Goal: Task Accomplishment & Management: Complete application form

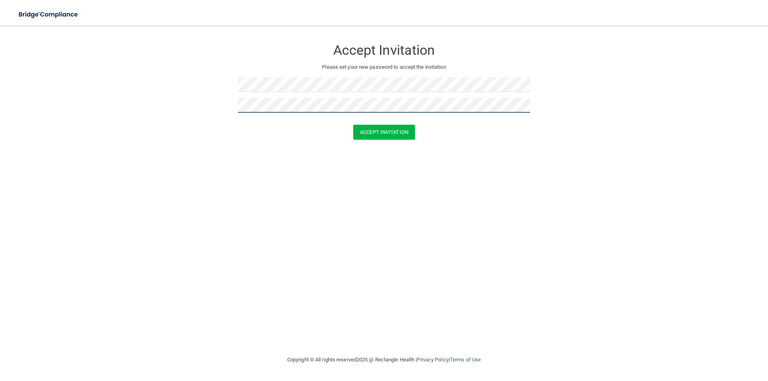
click at [353, 125] on button "Accept Invitation" at bounding box center [384, 132] width 62 height 15
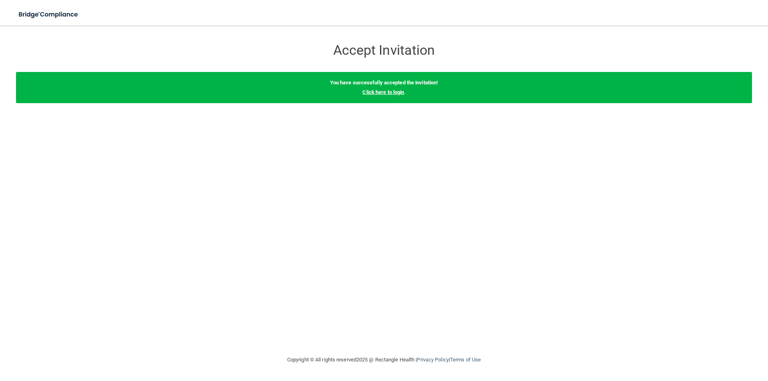
click at [397, 93] on link "Click here to login" at bounding box center [384, 92] width 42 height 6
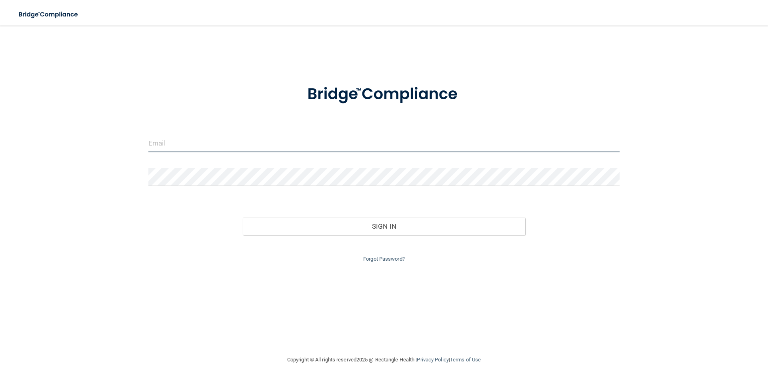
click at [334, 146] on input "email" at bounding box center [383, 143] width 471 height 18
type input "b"
type input "[EMAIL_ADDRESS][DOMAIN_NAME]"
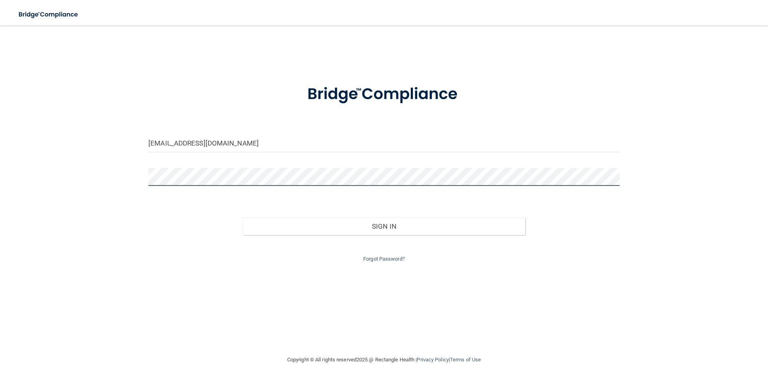
click at [243, 218] on button "Sign In" at bounding box center [384, 227] width 283 height 18
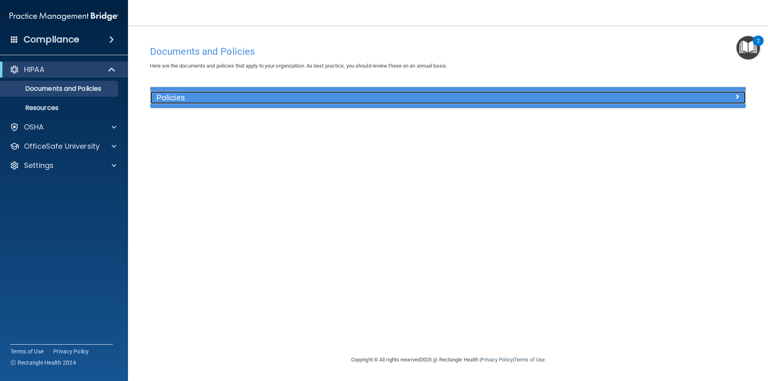
click at [257, 98] on h5 "Policies" at bounding box center [373, 97] width 435 height 9
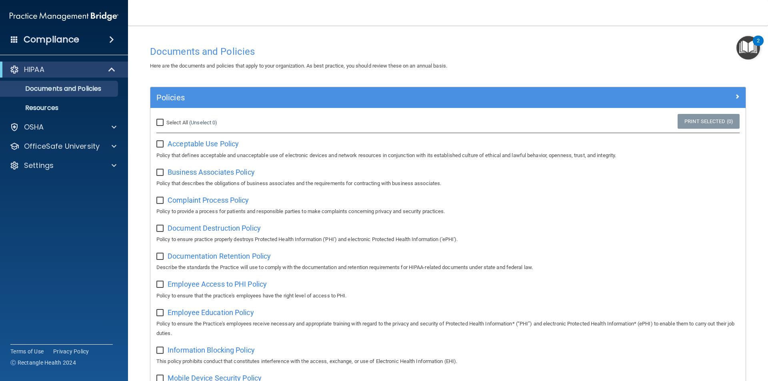
click at [158, 124] on input "Select All (Unselect 0) Unselect All" at bounding box center [160, 123] width 9 height 6
checkbox input "true"
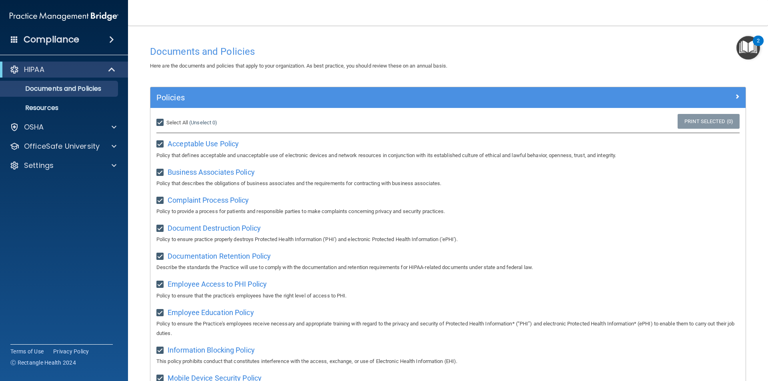
checkbox input "true"
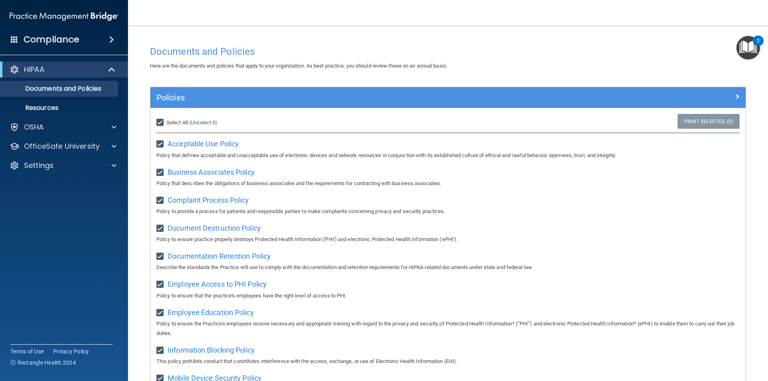
checkbox input "true"
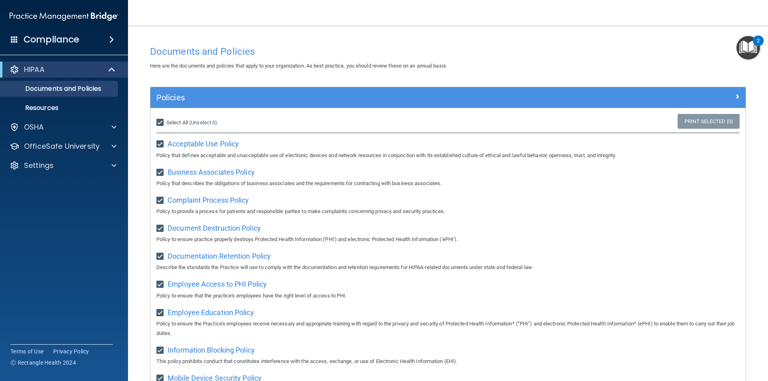
checkbox input "true"
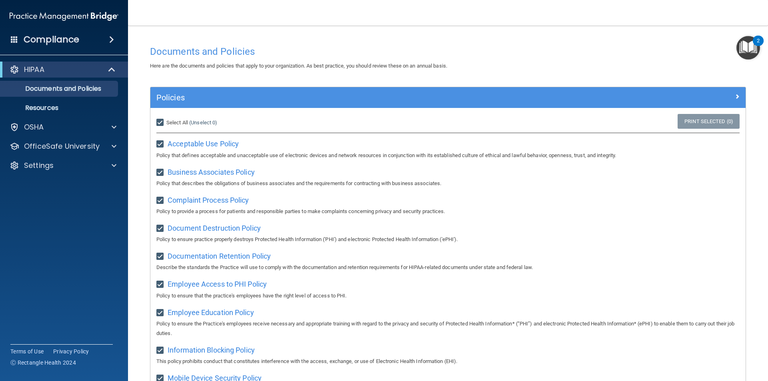
checkbox input "true"
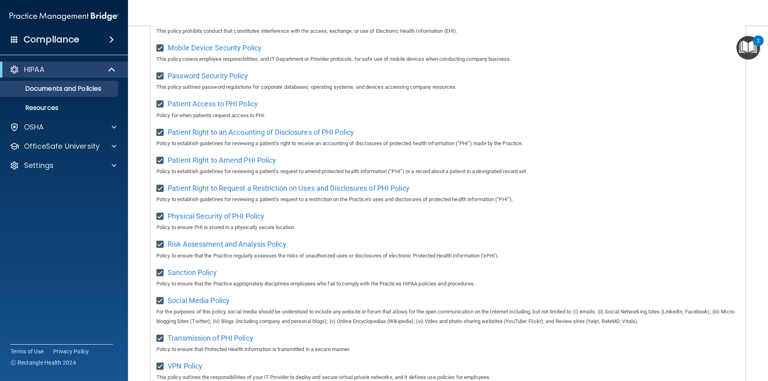
scroll to position [421, 0]
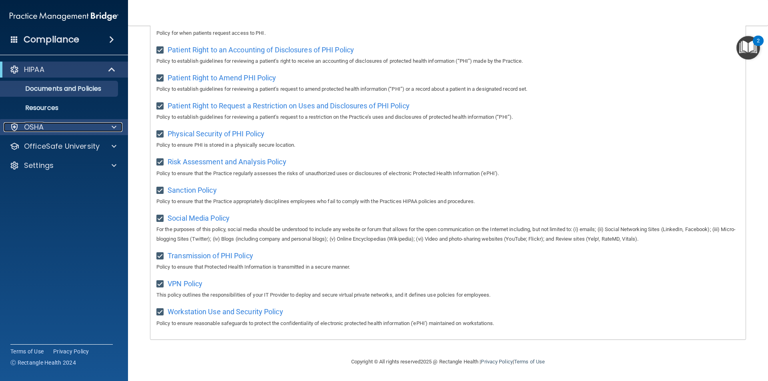
click at [49, 131] on div "OSHA" at bounding box center [53, 127] width 99 height 10
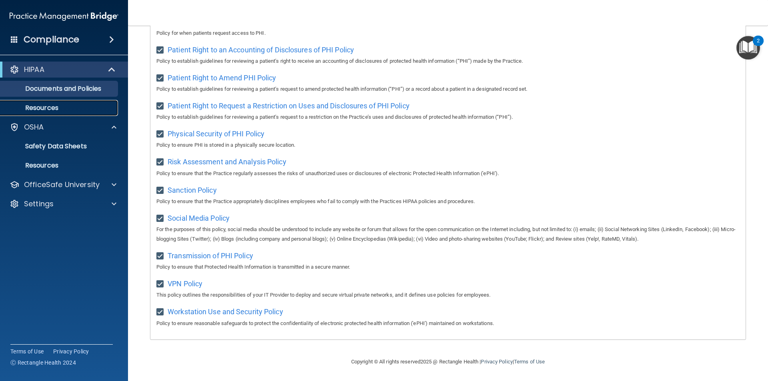
click at [70, 102] on link "Resources" at bounding box center [55, 108] width 126 height 16
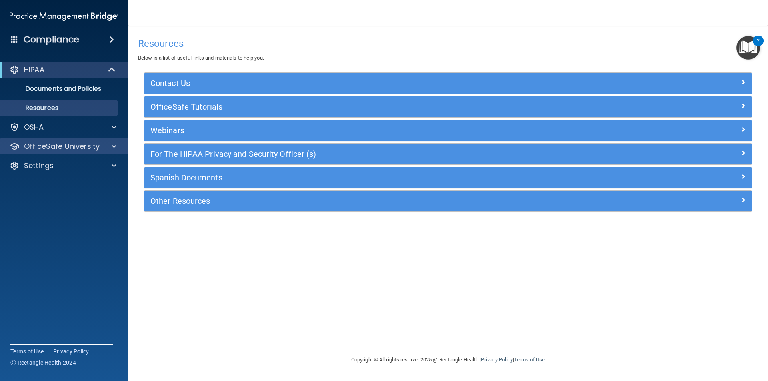
click at [79, 152] on div "OfficeSafe University" at bounding box center [64, 146] width 128 height 16
click at [79, 146] on p "OfficeSafe University" at bounding box center [62, 147] width 76 height 10
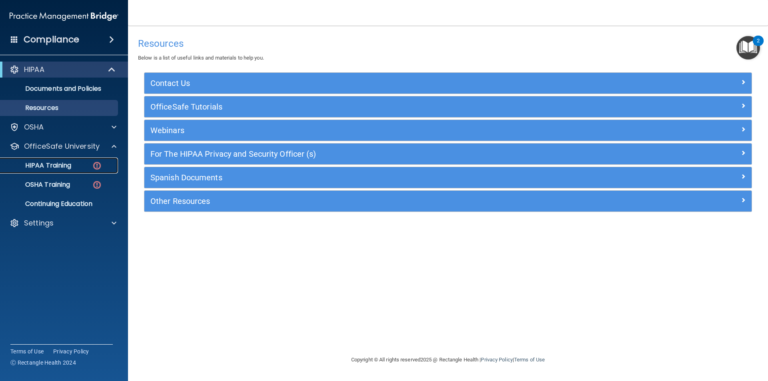
click at [81, 166] on div "HIPAA Training" at bounding box center [59, 166] width 109 height 8
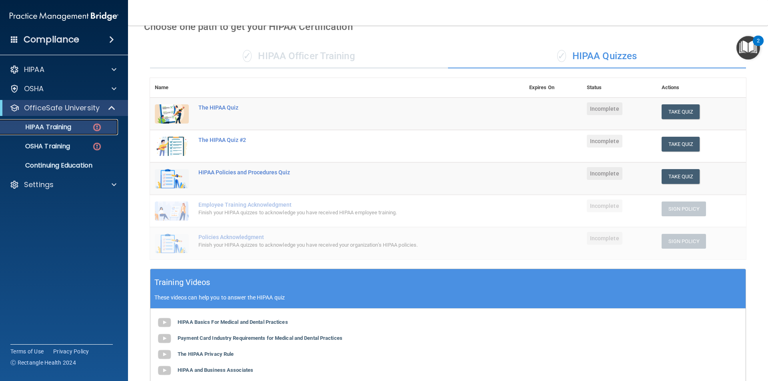
scroll to position [40, 0]
